Goal: Transaction & Acquisition: Subscribe to service/newsletter

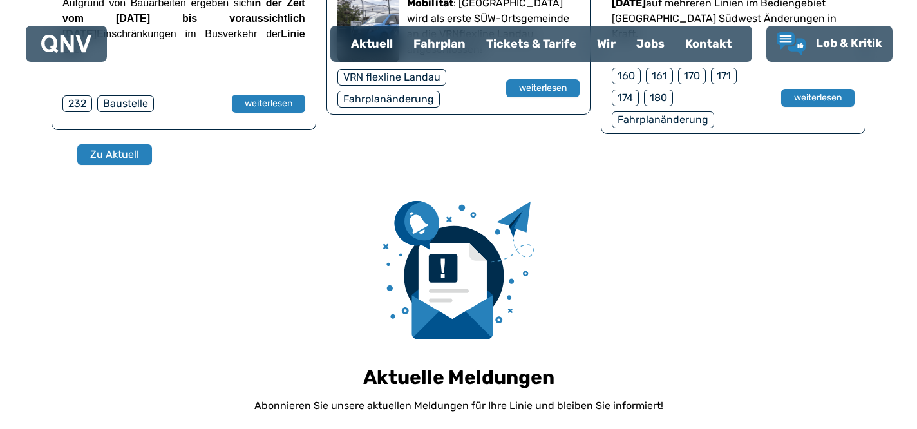
scroll to position [869, 0]
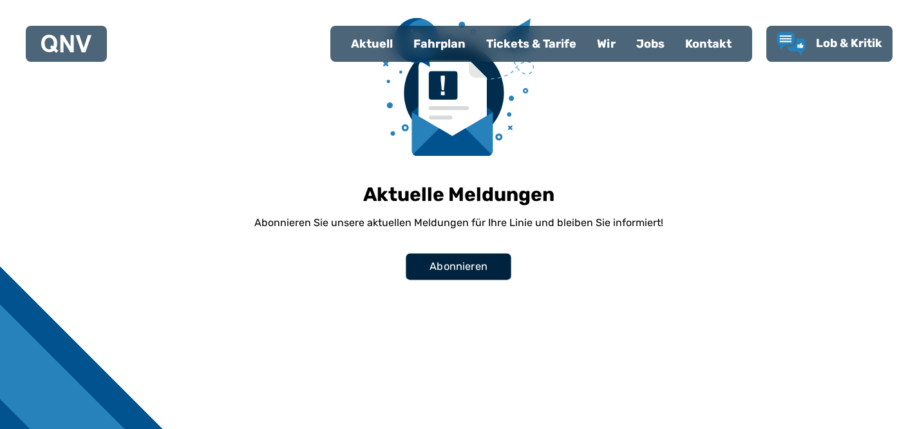
click at [470, 274] on span "Abonnieren" at bounding box center [459, 266] width 58 height 15
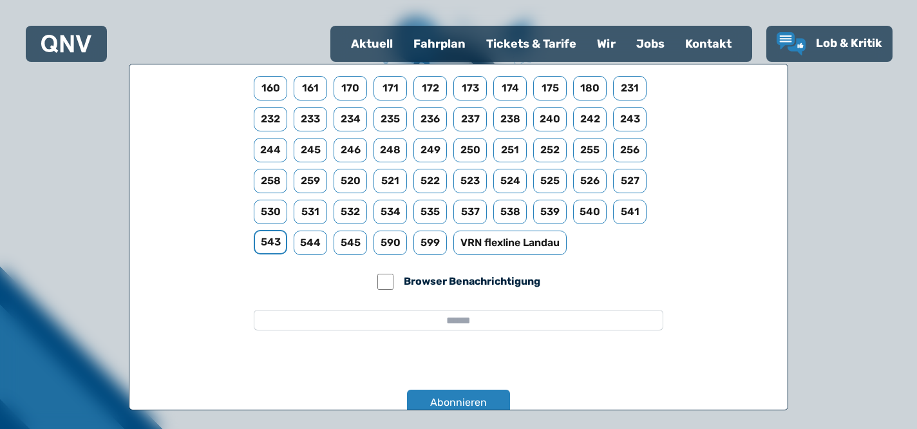
scroll to position [135, 0]
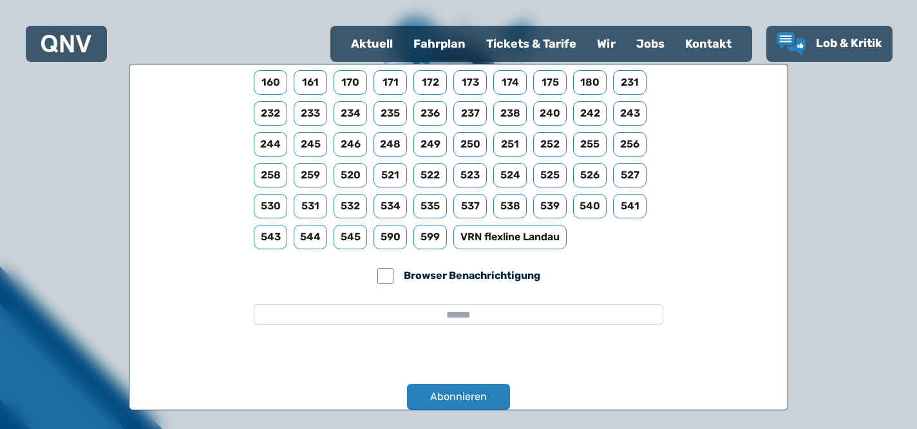
click at [458, 303] on form "x Welche Meldungen möchten Sie erhalten? Alle Meldungen Alternativ wählen Sie d…" at bounding box center [459, 237] width 660 height 347
click at [461, 316] on input "email" at bounding box center [459, 314] width 410 height 21
type input "**********"
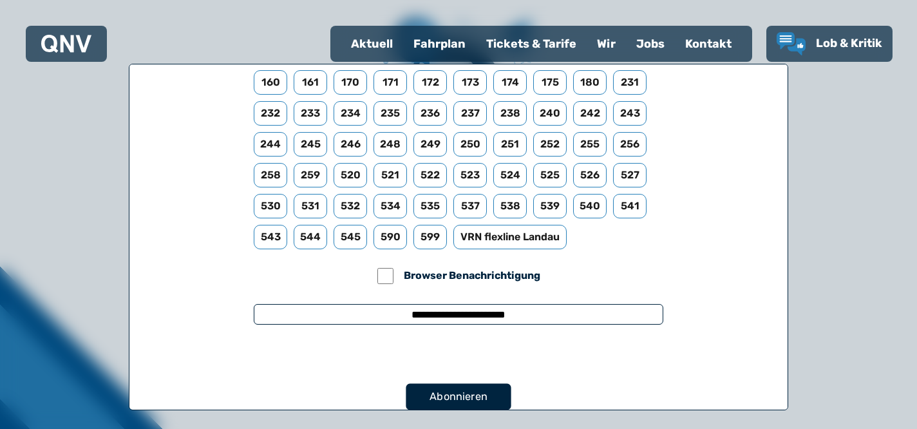
click at [457, 399] on span "Abonnieren" at bounding box center [459, 396] width 58 height 15
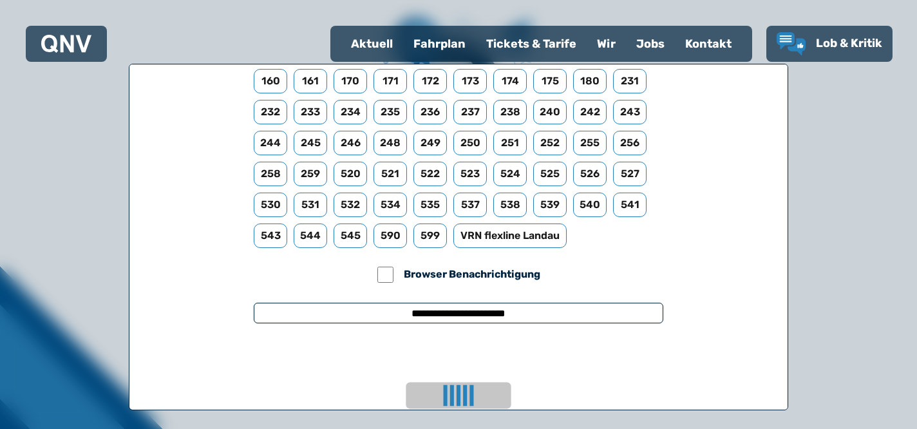
scroll to position [872, 0]
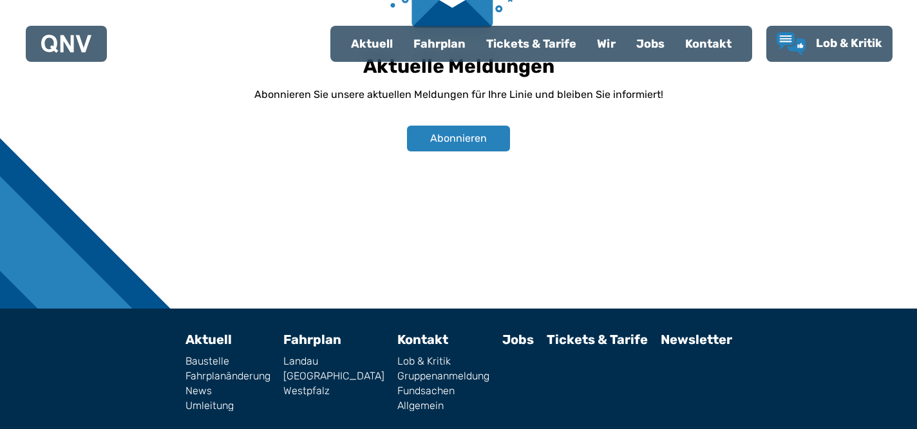
scroll to position [1014, 0]
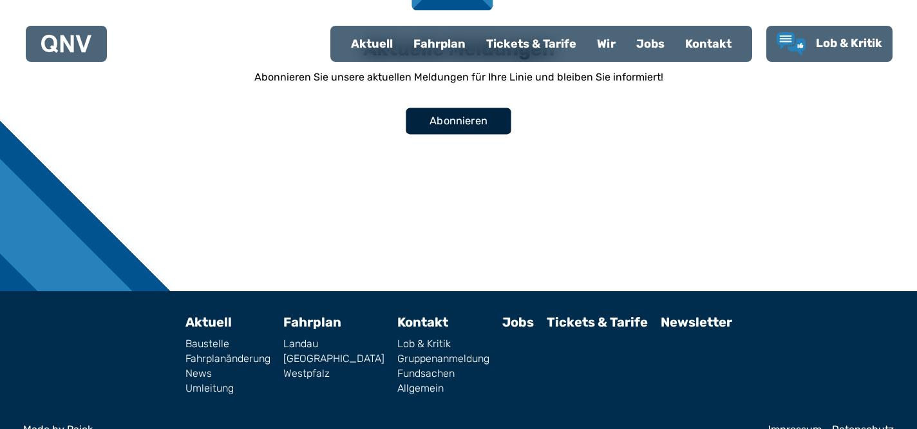
click at [454, 129] on span "Abonnieren" at bounding box center [459, 120] width 58 height 15
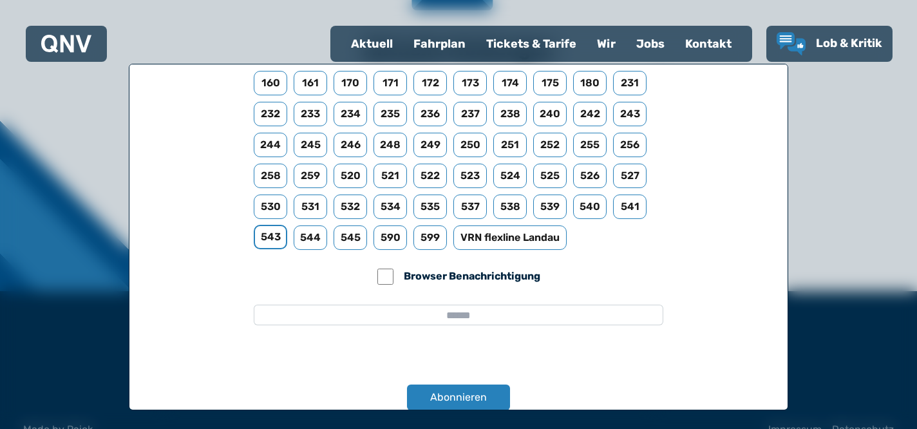
scroll to position [135, 0]
click at [457, 315] on input "email" at bounding box center [459, 314] width 410 height 21
type input "**********"
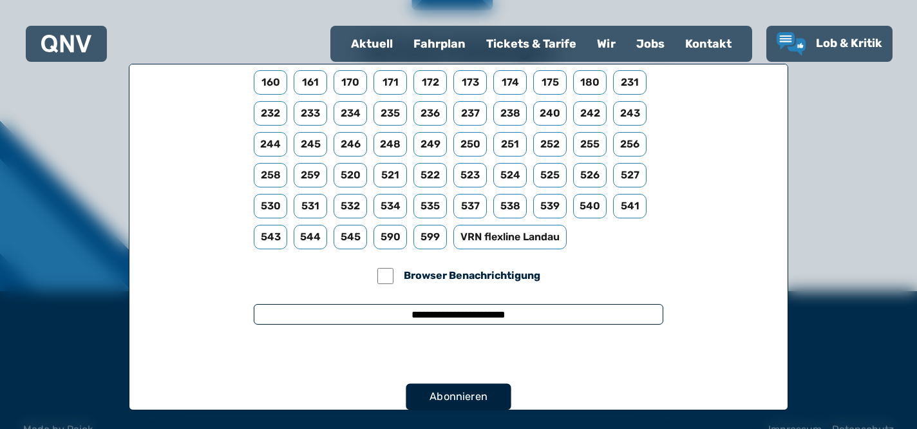
click at [446, 390] on span "Abonnieren" at bounding box center [459, 396] width 58 height 15
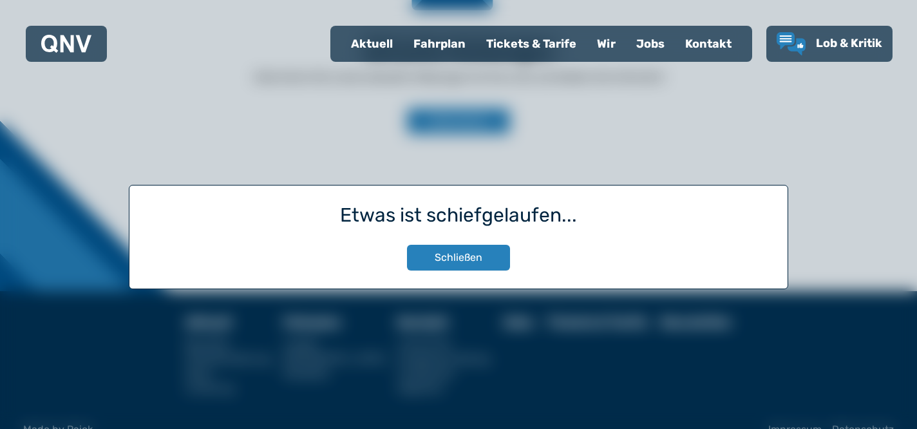
scroll to position [0, 0]
click at [477, 259] on button "Schließen" at bounding box center [458, 258] width 105 height 26
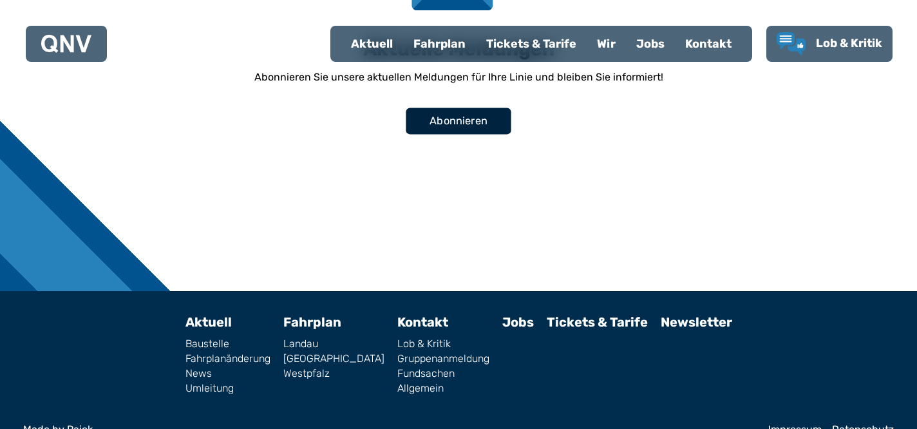
click at [470, 129] on span "Abonnieren" at bounding box center [459, 120] width 58 height 15
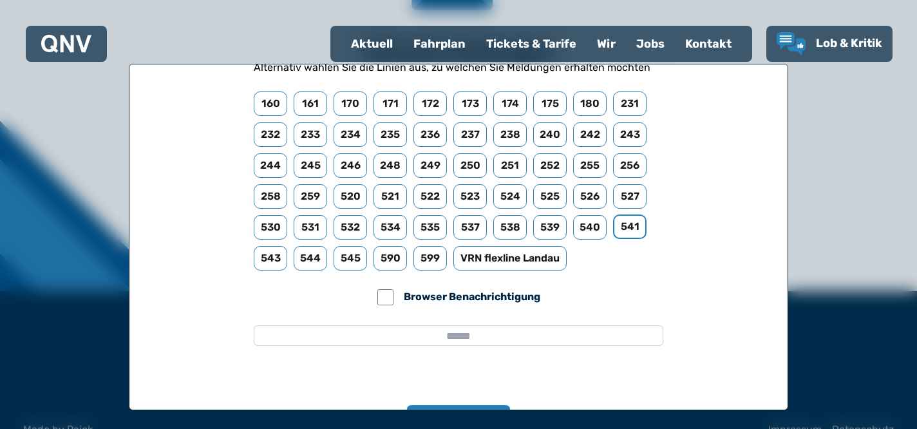
scroll to position [135, 0]
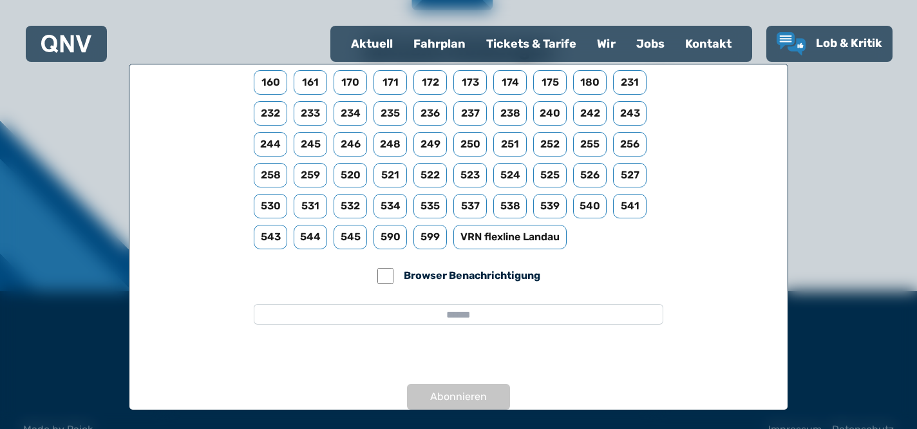
click at [457, 319] on input "email" at bounding box center [459, 314] width 410 height 21
type input "**********"
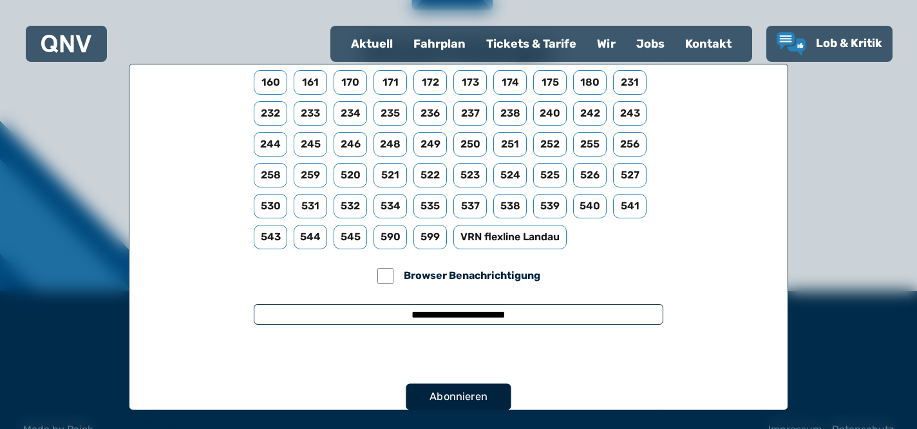
click at [467, 399] on span "Abonnieren" at bounding box center [459, 396] width 58 height 15
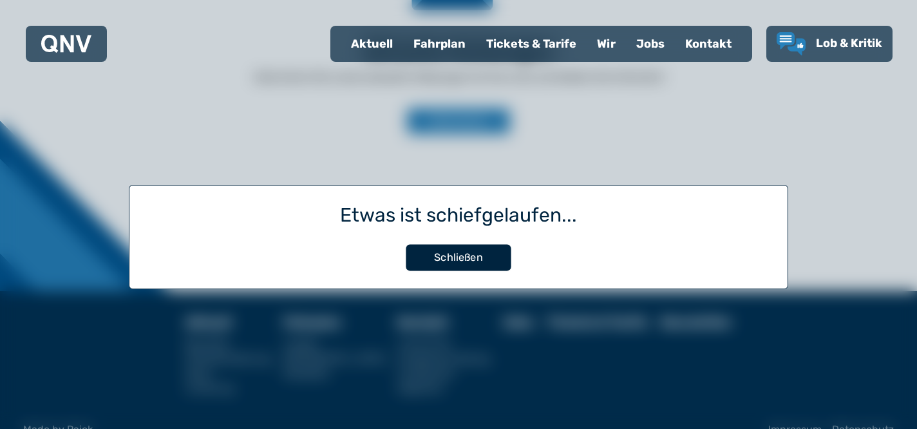
click at [448, 247] on button "Schließen" at bounding box center [458, 258] width 105 height 26
